Goal: Task Accomplishment & Management: Use online tool/utility

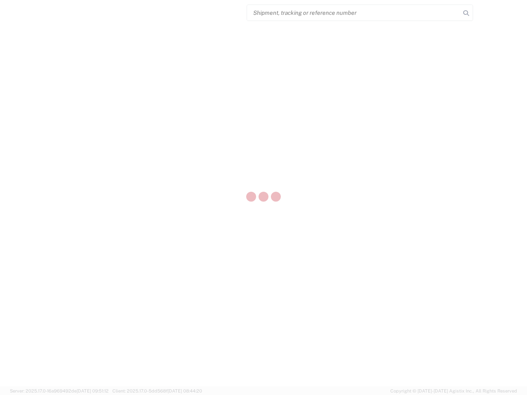
select select "US"
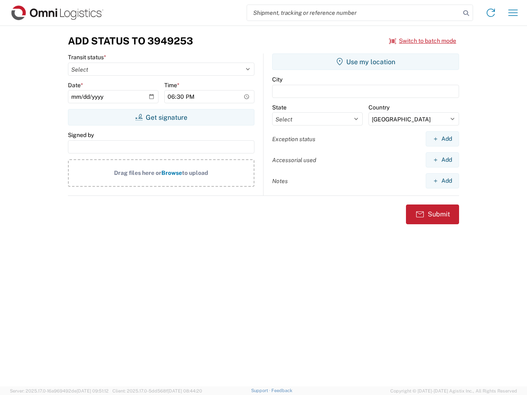
click at [354, 13] on input "search" at bounding box center [353, 13] width 213 height 16
click at [466, 13] on icon at bounding box center [466, 13] width 12 height 12
click at [491, 13] on icon at bounding box center [490, 12] width 13 height 13
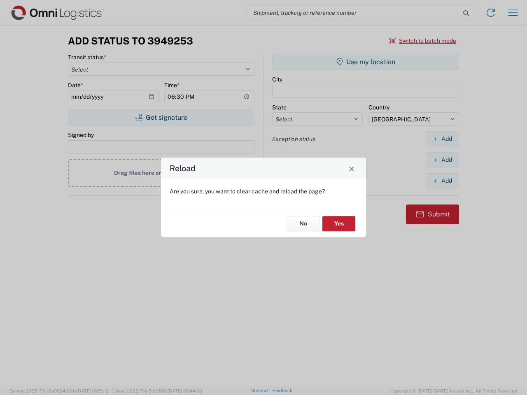
click at [423, 41] on div "Reload Are you sure, you want to clear cache and reload the page? No Yes" at bounding box center [263, 197] width 527 height 395
click at [161, 117] on div "Reload Are you sure, you want to clear cache and reload the page? No Yes" at bounding box center [263, 197] width 527 height 395
click at [366, 62] on div "Reload Are you sure, you want to clear cache and reload the page? No Yes" at bounding box center [263, 197] width 527 height 395
click at [442, 139] on div "Reload Are you sure, you want to clear cache and reload the page? No Yes" at bounding box center [263, 197] width 527 height 395
click at [442, 160] on div "Reload Are you sure, you want to clear cache and reload the page? No Yes" at bounding box center [263, 197] width 527 height 395
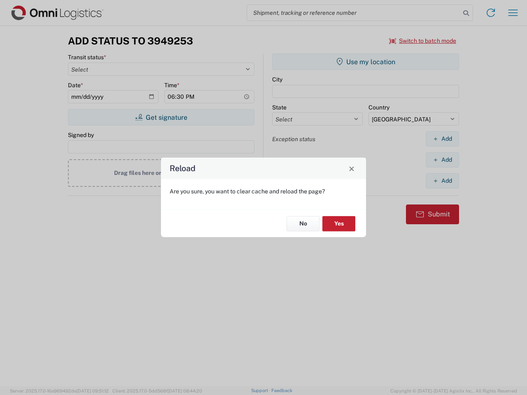
click at [442, 181] on div "Reload Are you sure, you want to clear cache and reload the page? No Yes" at bounding box center [263, 197] width 527 height 395
